Goal: Information Seeking & Learning: Learn about a topic

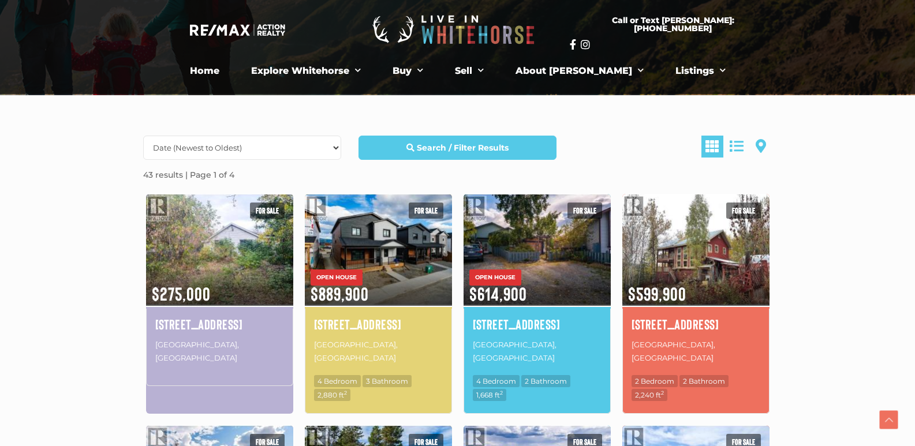
scroll to position [289, 0]
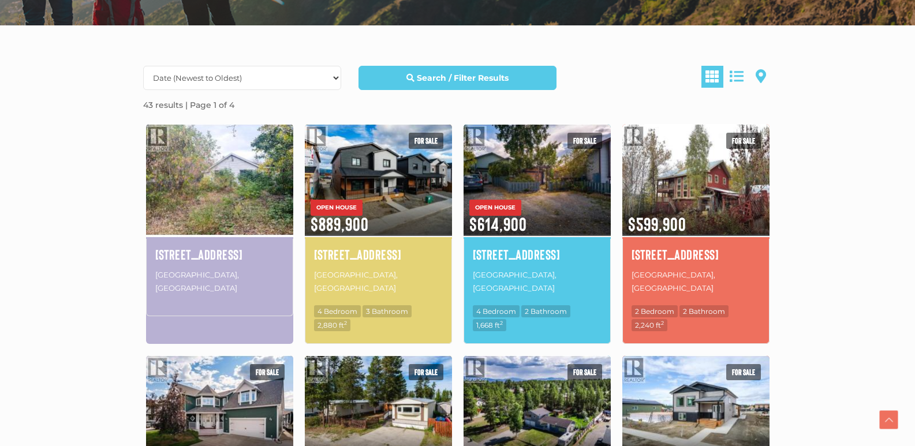
click at [236, 218] on img at bounding box center [219, 179] width 147 height 115
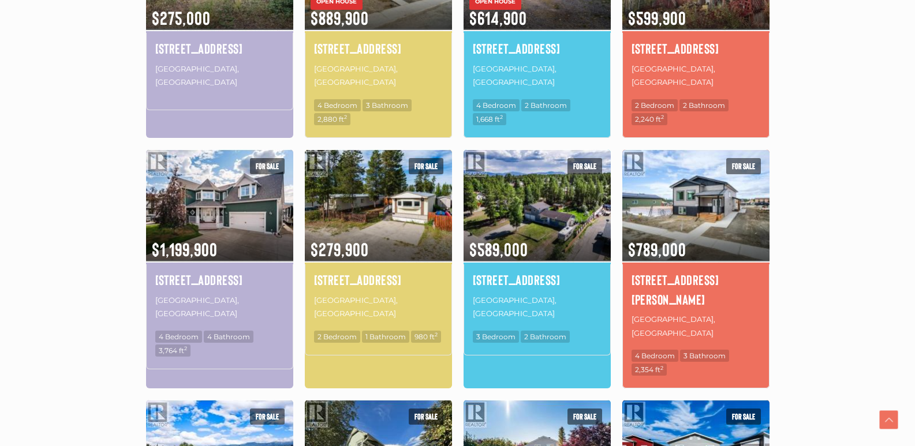
scroll to position [520, 0]
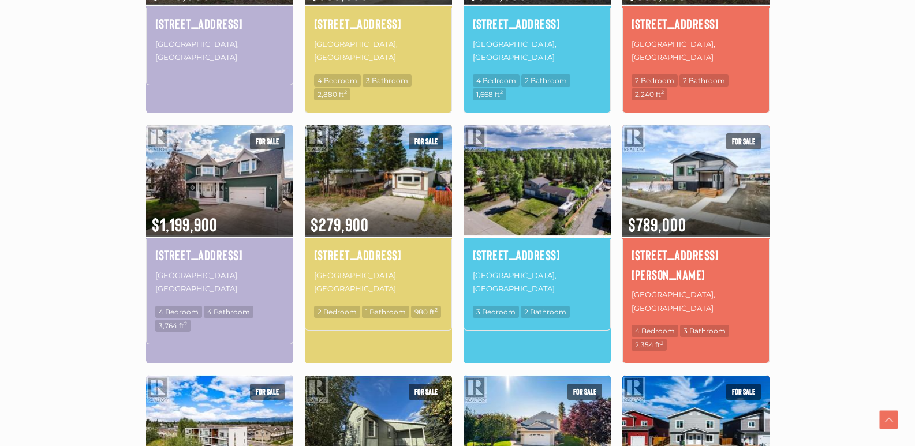
click at [565, 196] on img at bounding box center [537, 180] width 147 height 115
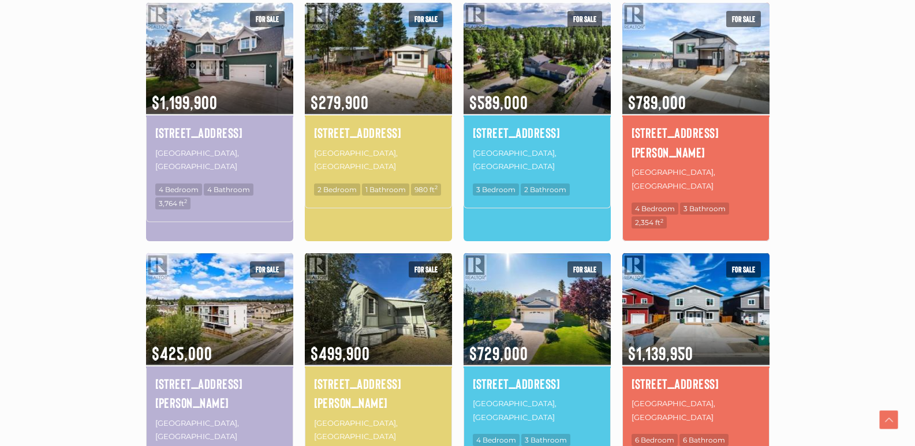
scroll to position [808, 0]
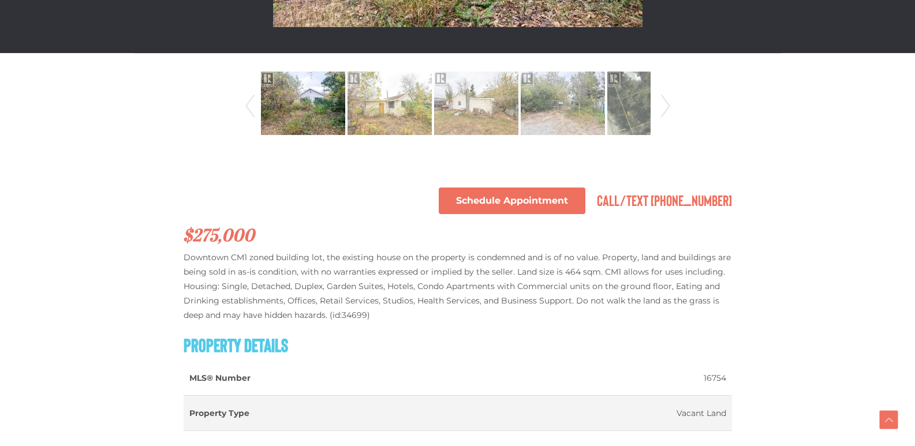
scroll to position [404, 0]
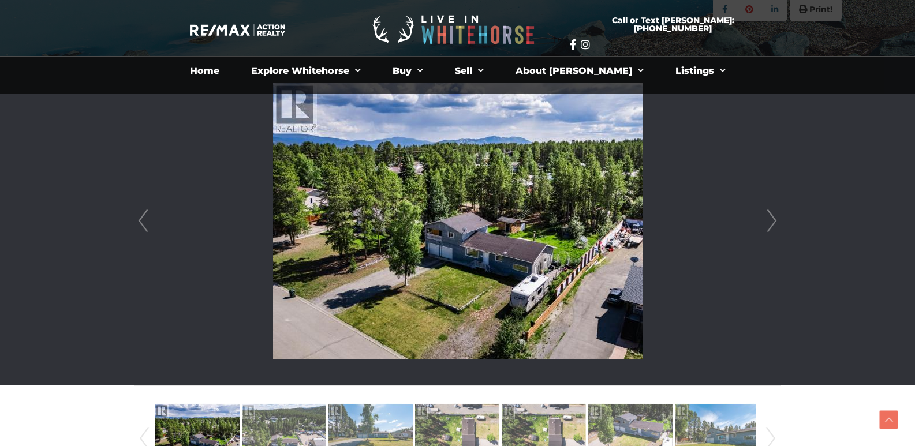
scroll to position [231, 0]
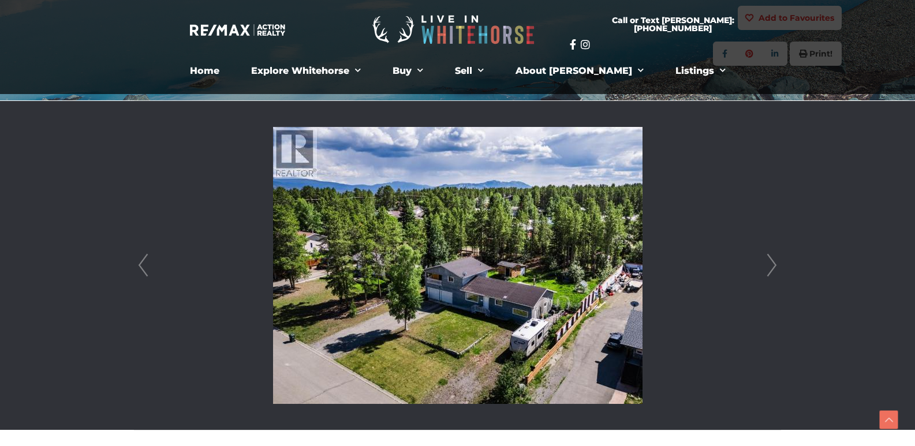
click at [768, 270] on link "Next" at bounding box center [771, 265] width 17 height 329
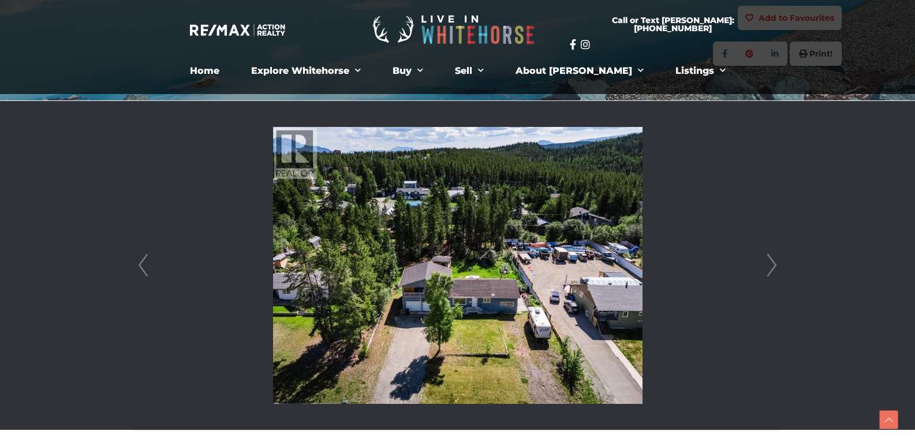
click at [768, 270] on link "Next" at bounding box center [771, 265] width 17 height 329
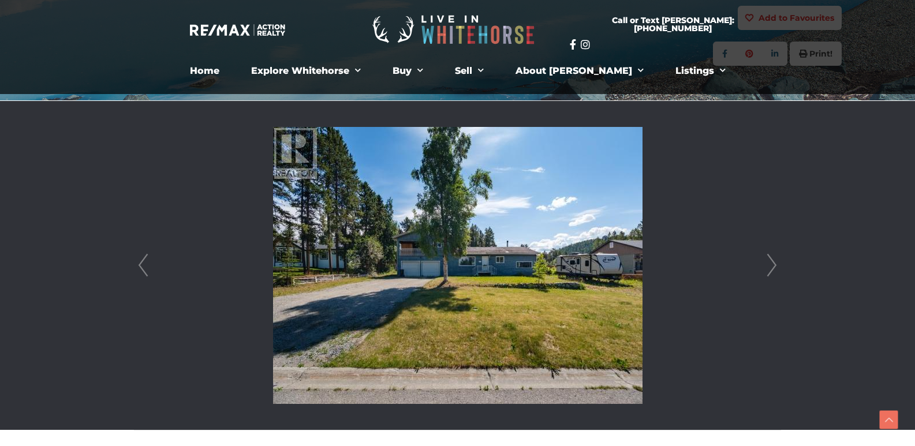
click at [768, 270] on link "Next" at bounding box center [771, 265] width 17 height 329
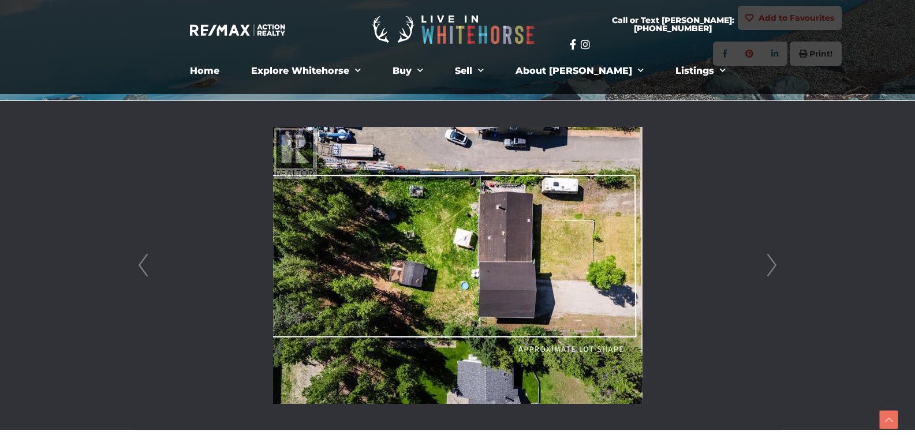
click at [768, 270] on link "Next" at bounding box center [771, 265] width 17 height 329
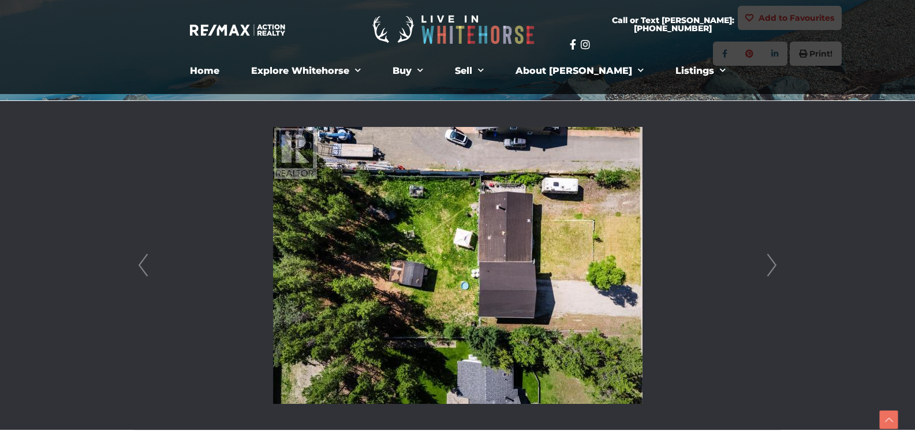
click at [768, 270] on link "Next" at bounding box center [771, 265] width 17 height 329
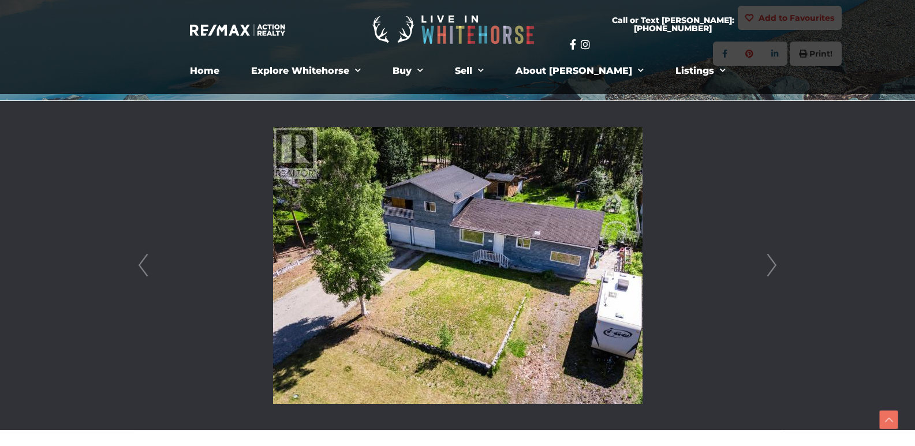
click at [768, 270] on link "Next" at bounding box center [771, 265] width 17 height 329
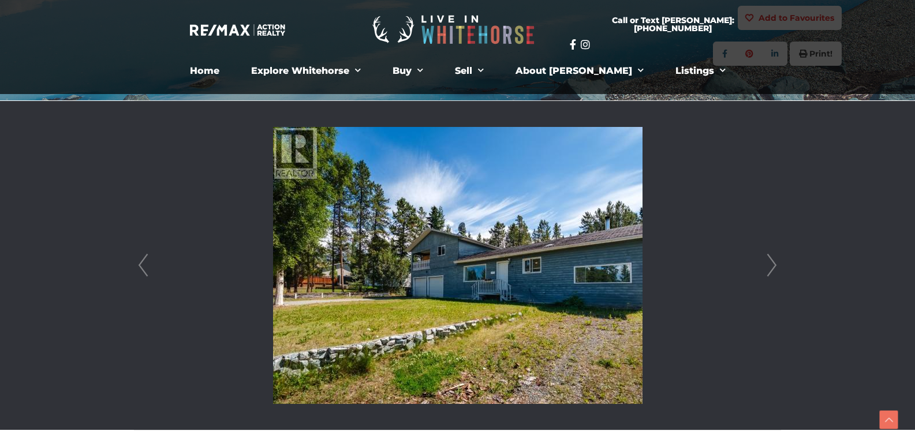
click at [768, 270] on link "Next" at bounding box center [771, 265] width 17 height 329
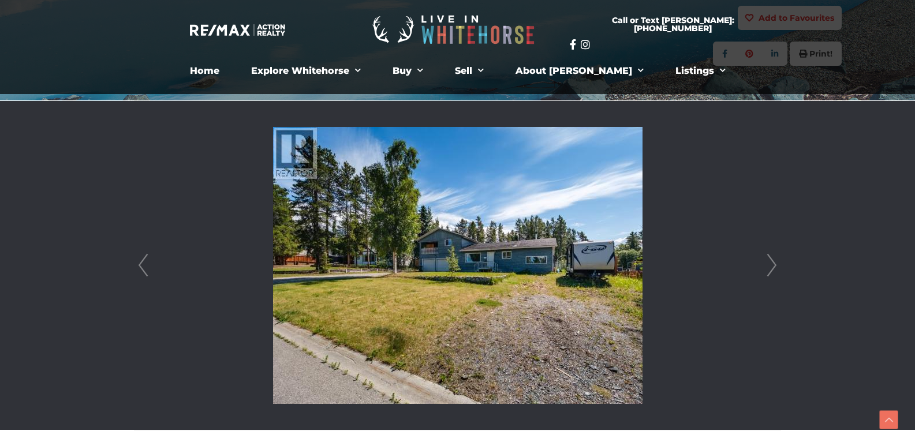
click at [775, 266] on link "Next" at bounding box center [771, 265] width 17 height 329
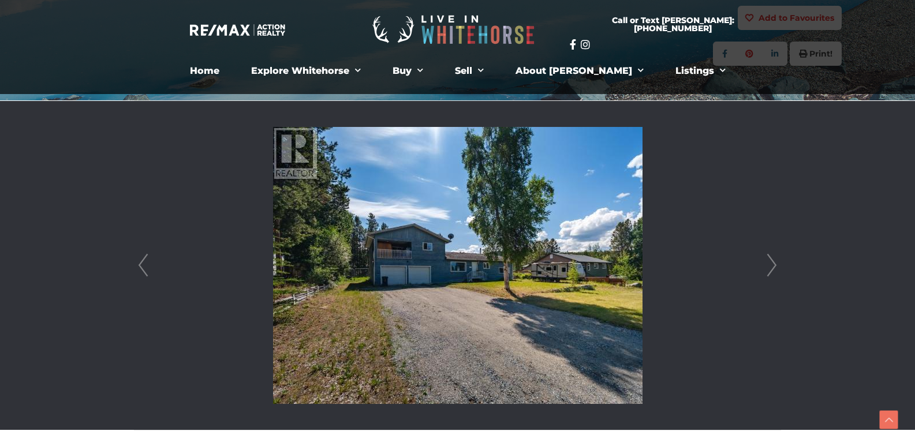
click at [775, 266] on link "Next" at bounding box center [771, 265] width 17 height 329
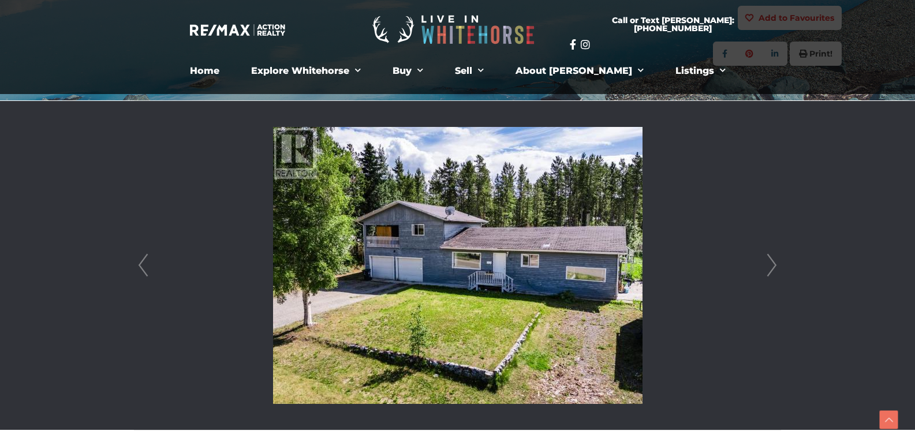
click at [775, 266] on link "Next" at bounding box center [771, 265] width 17 height 329
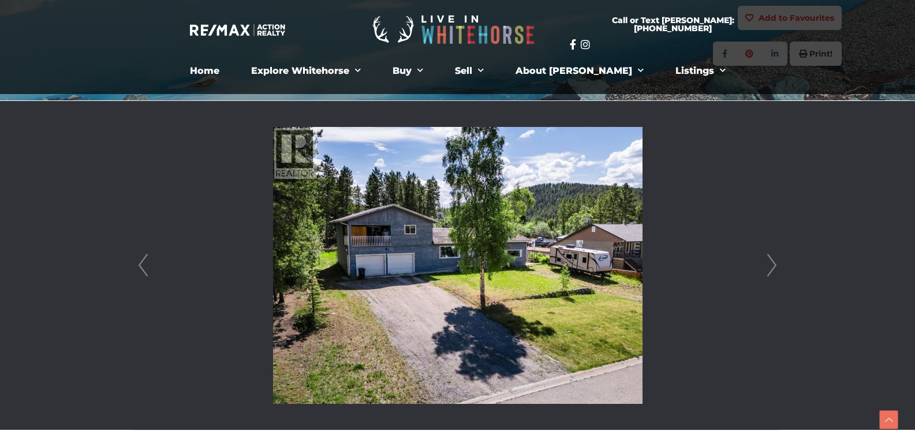
click at [775, 266] on link "Next" at bounding box center [771, 265] width 17 height 329
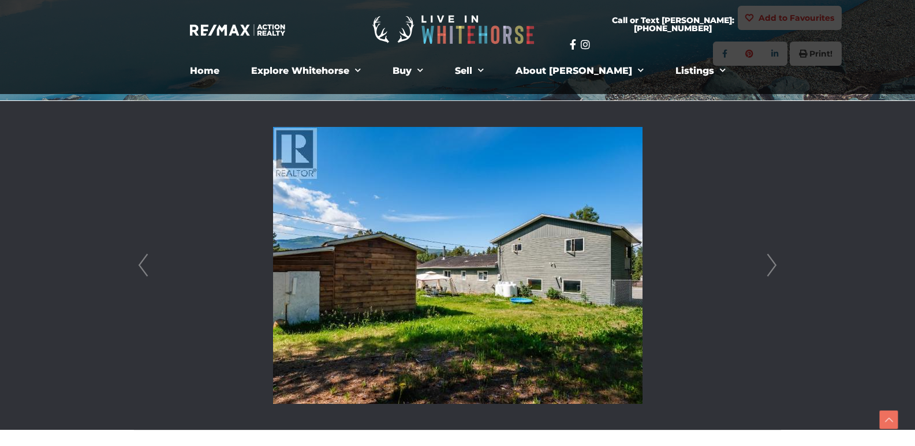
click at [775, 266] on link "Next" at bounding box center [771, 265] width 17 height 329
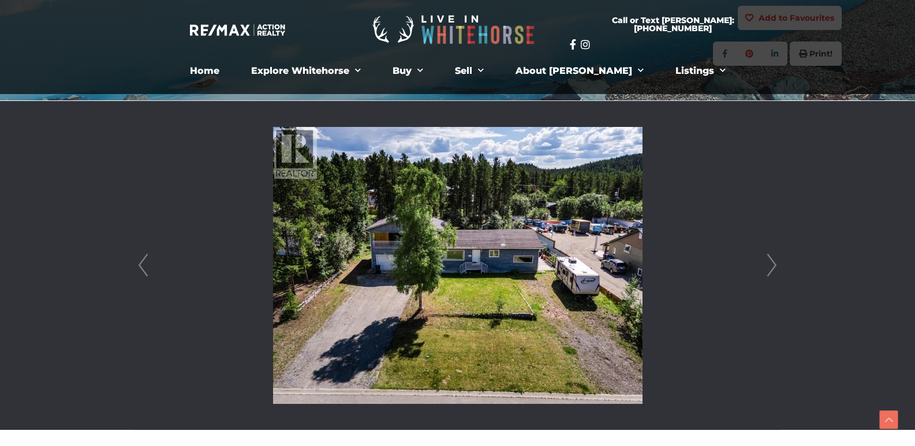
click at [775, 266] on link "Next" at bounding box center [771, 265] width 17 height 329
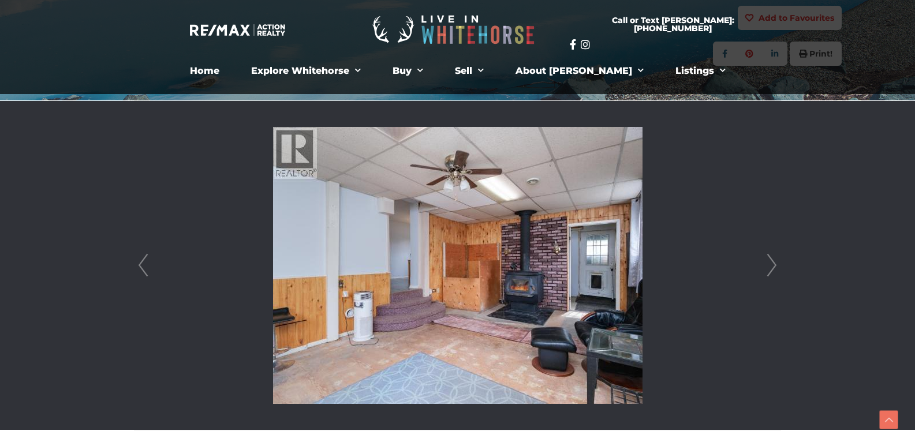
click at [775, 266] on link "Next" at bounding box center [771, 265] width 17 height 329
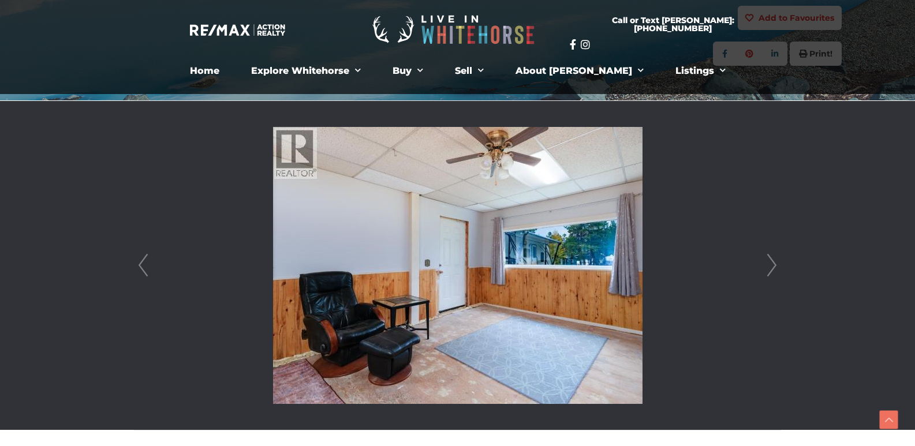
click at [775, 266] on link "Next" at bounding box center [771, 265] width 17 height 329
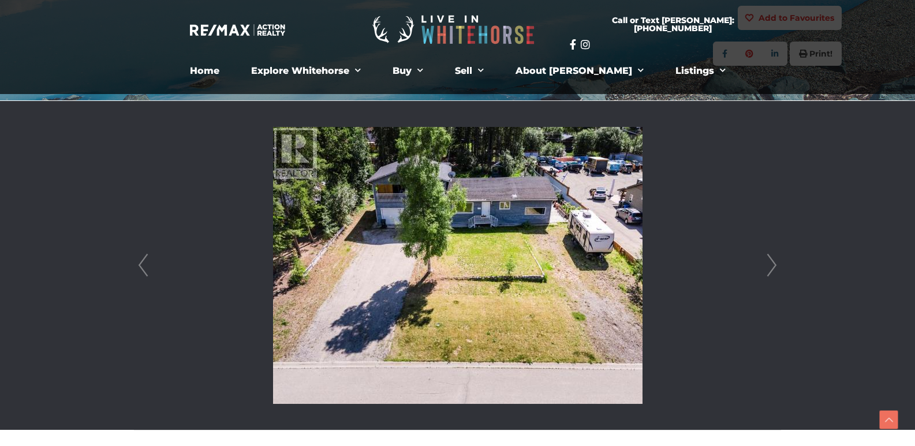
click at [775, 266] on link "Next" at bounding box center [771, 265] width 17 height 329
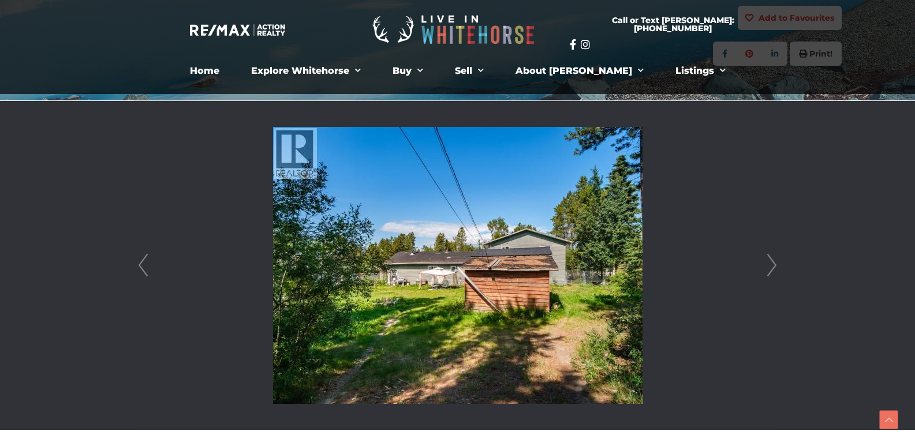
click at [775, 266] on link "Next" at bounding box center [771, 265] width 17 height 329
